Goal: Information Seeking & Learning: Learn about a topic

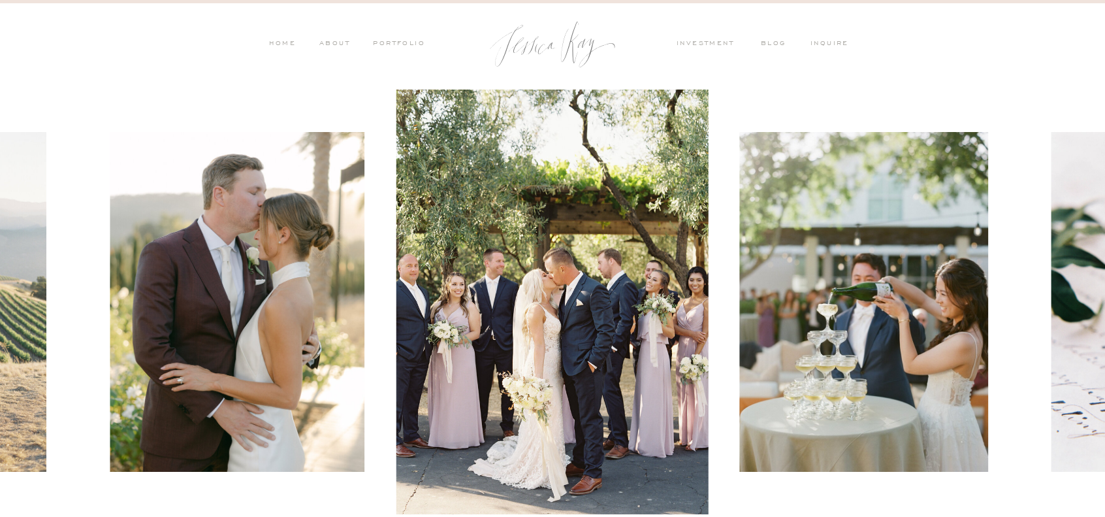
click at [392, 42] on nav "PORTFOLIO" at bounding box center [398, 45] width 54 height 12
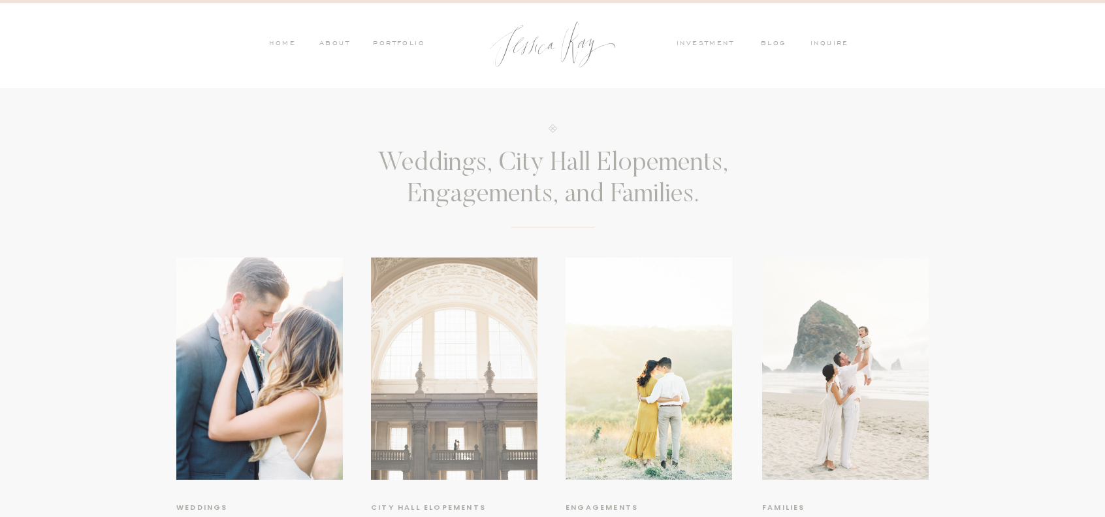
click at [705, 44] on nav "investment" at bounding box center [708, 45] width 64 height 12
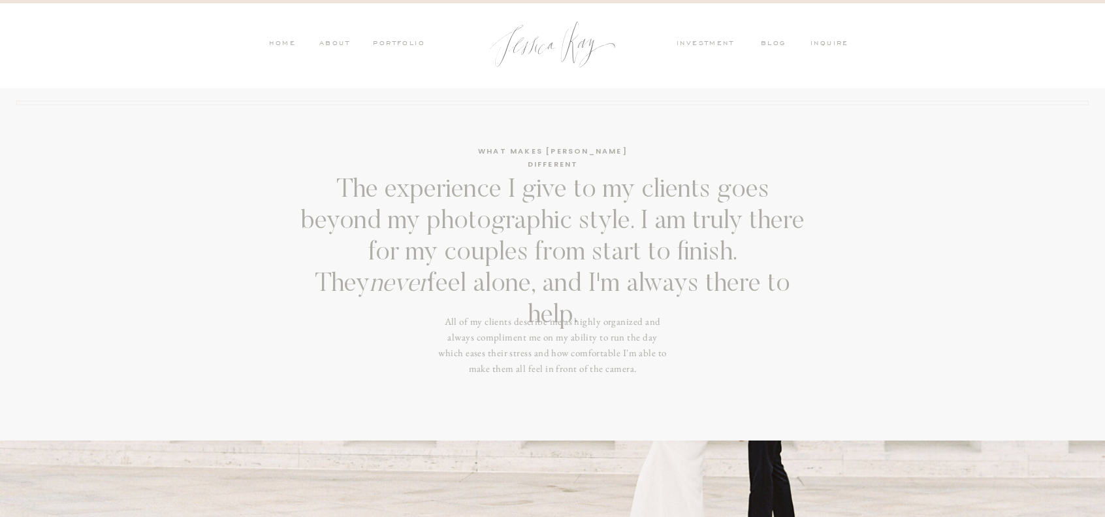
click at [328, 44] on nav "ABOUT" at bounding box center [333, 45] width 34 height 12
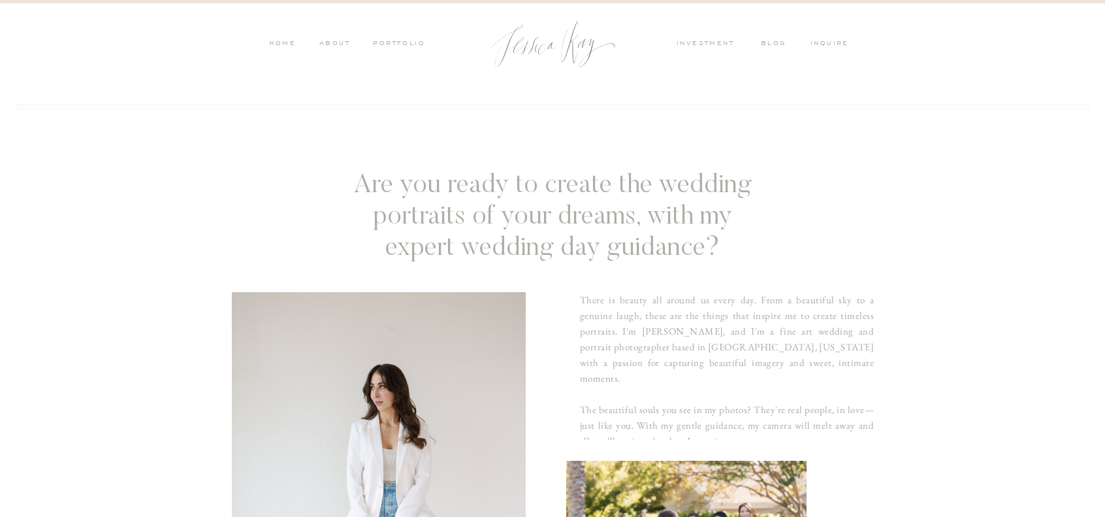
click at [387, 39] on nav "PORTFOLIO" at bounding box center [398, 45] width 54 height 12
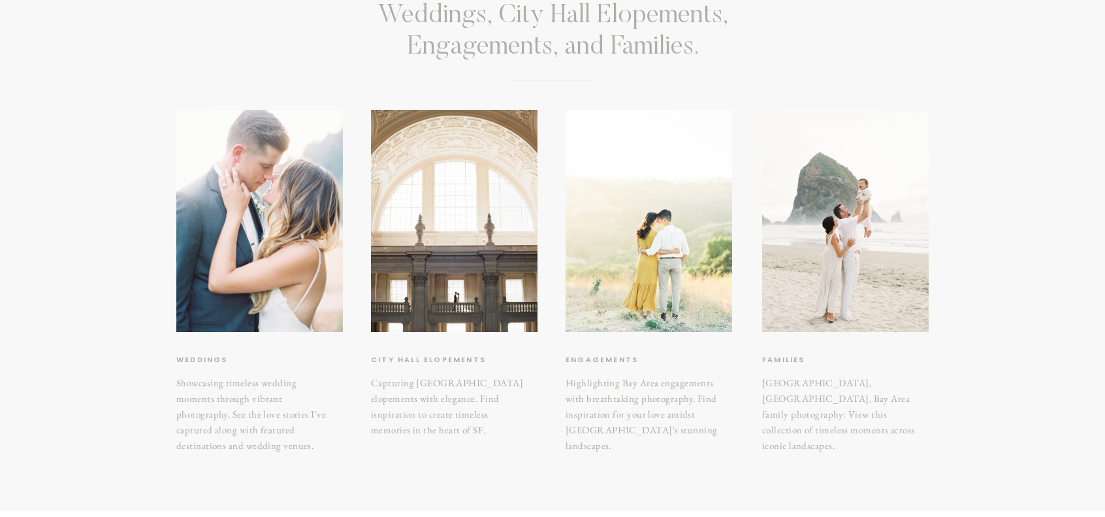
scroll to position [261, 0]
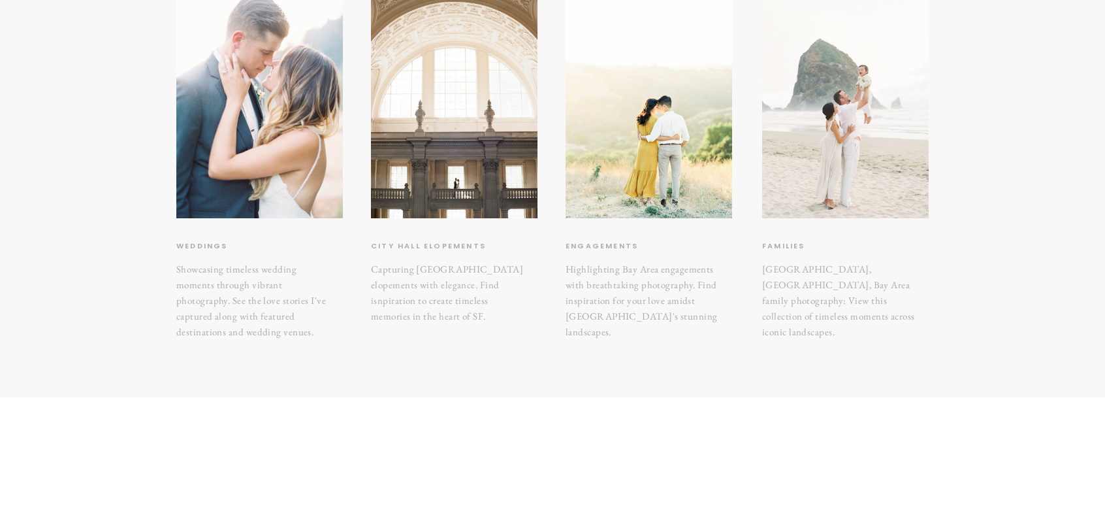
click at [833, 183] on div at bounding box center [845, 107] width 167 height 222
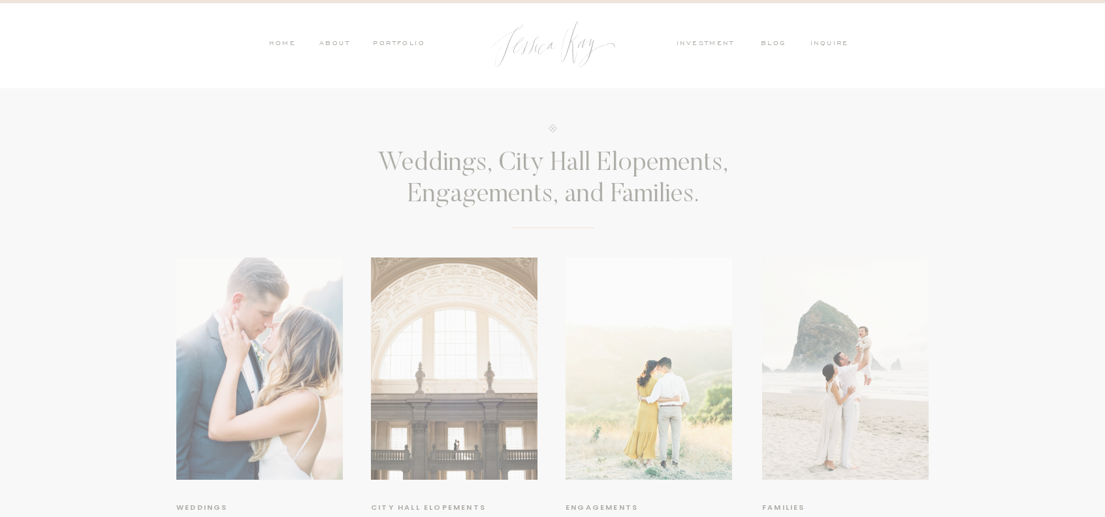
scroll to position [261, 0]
